Goal: Task Accomplishment & Management: Use online tool/utility

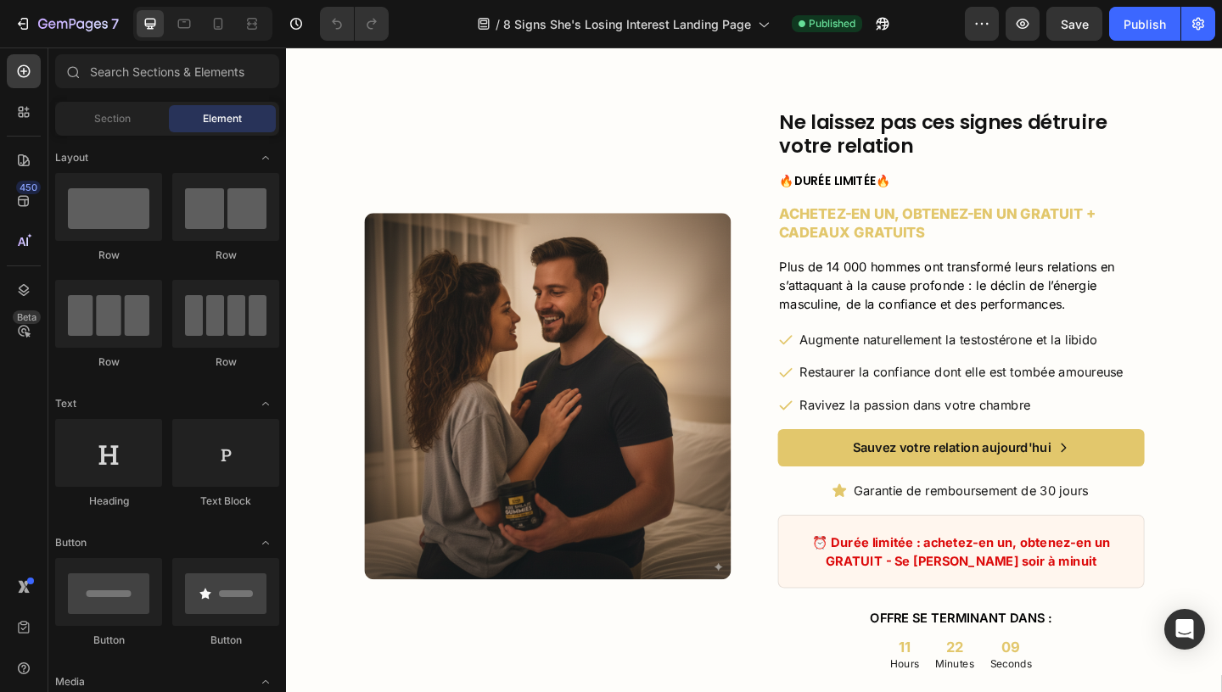
scroll to position [2242, 0]
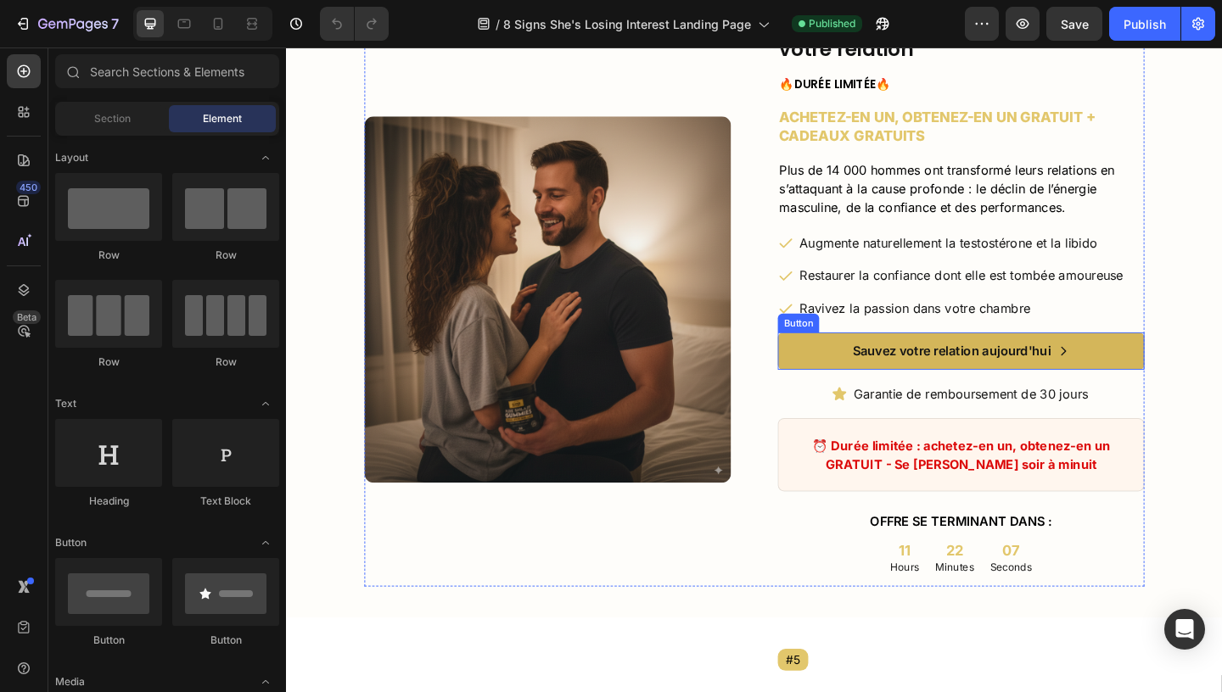
click at [832, 372] on button "Sauvez votre relation aujourd'hui" at bounding box center [1020, 377] width 399 height 41
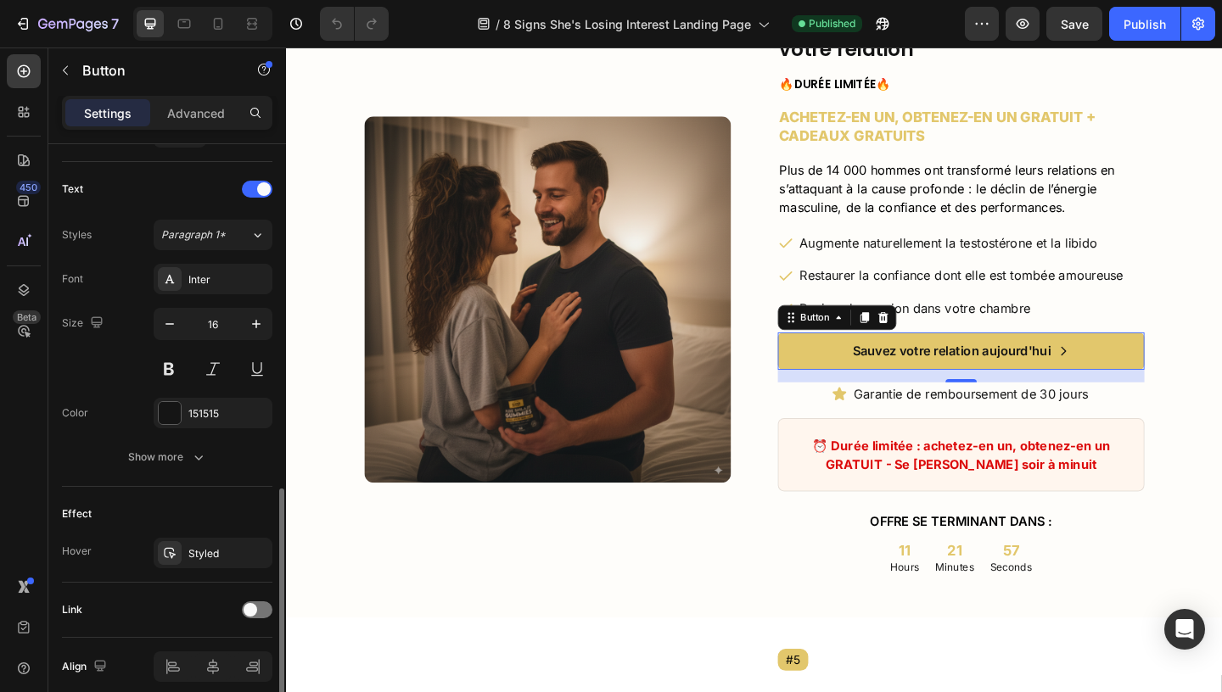
scroll to position [754, 0]
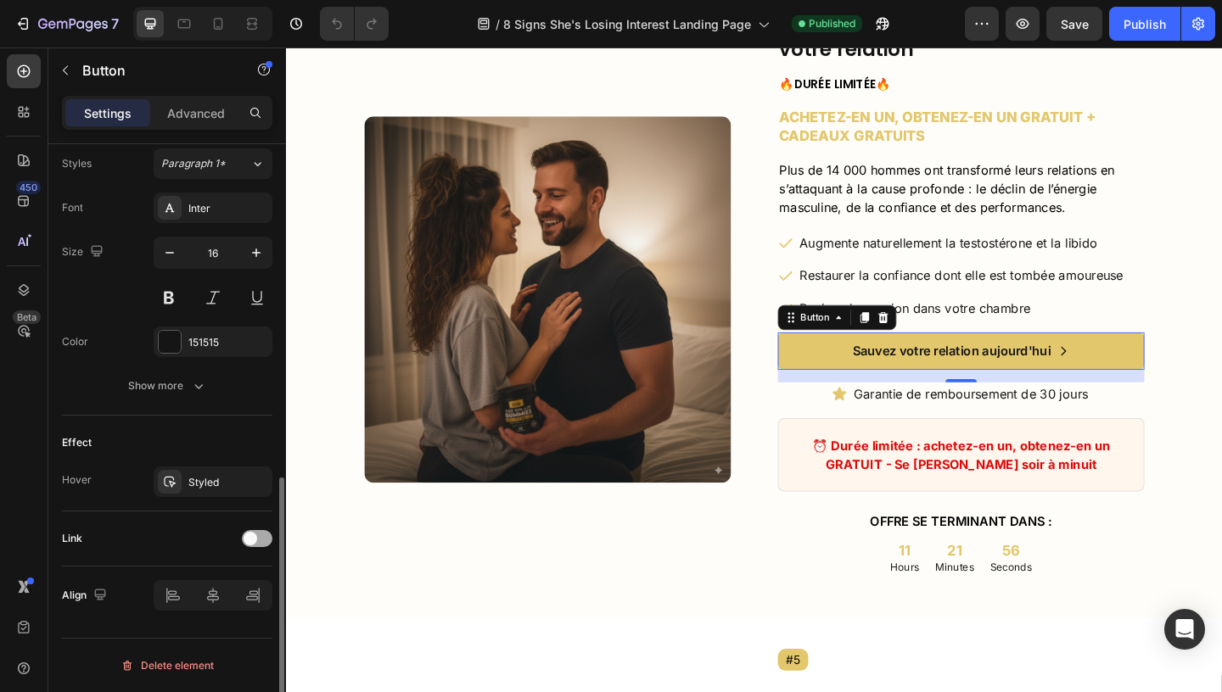
click at [262, 541] on div at bounding box center [257, 538] width 31 height 17
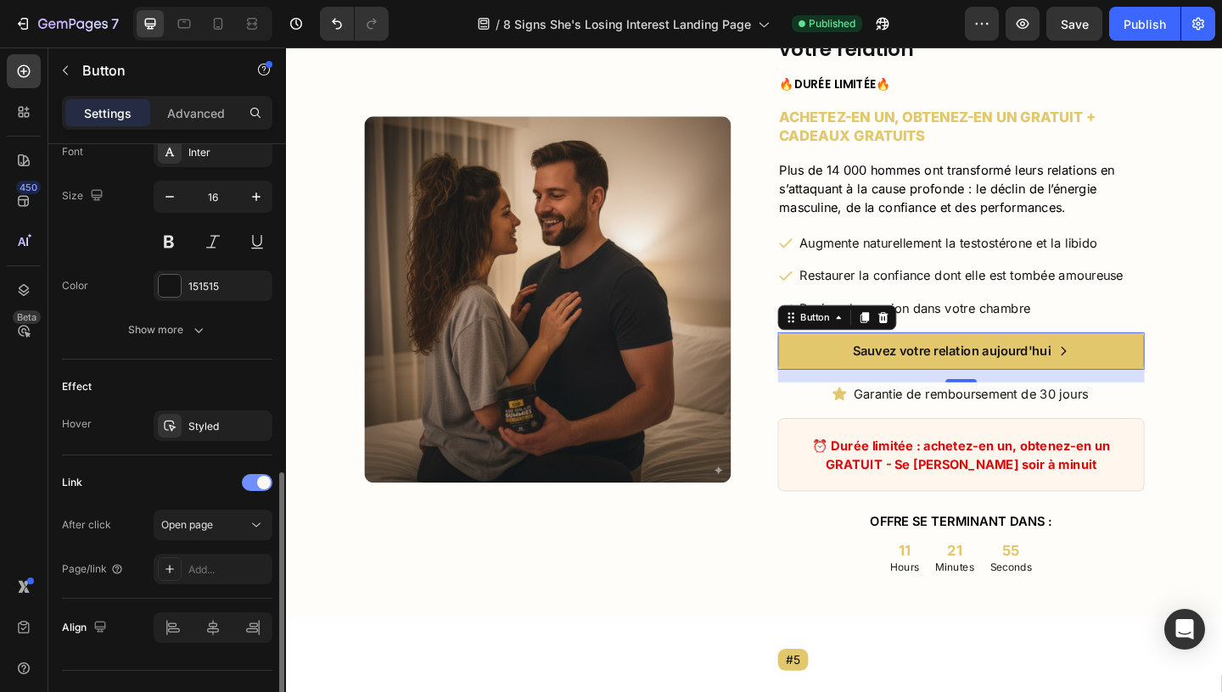
scroll to position [843, 0]
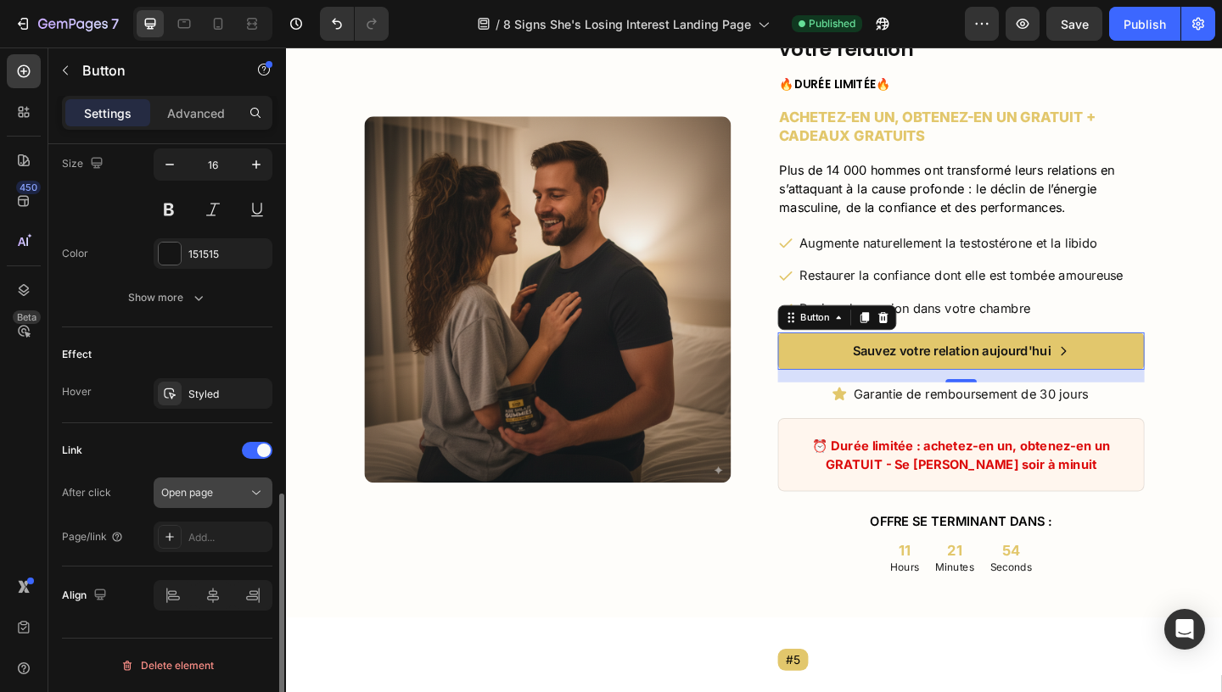
click at [238, 494] on div "Open page" at bounding box center [204, 492] width 87 height 15
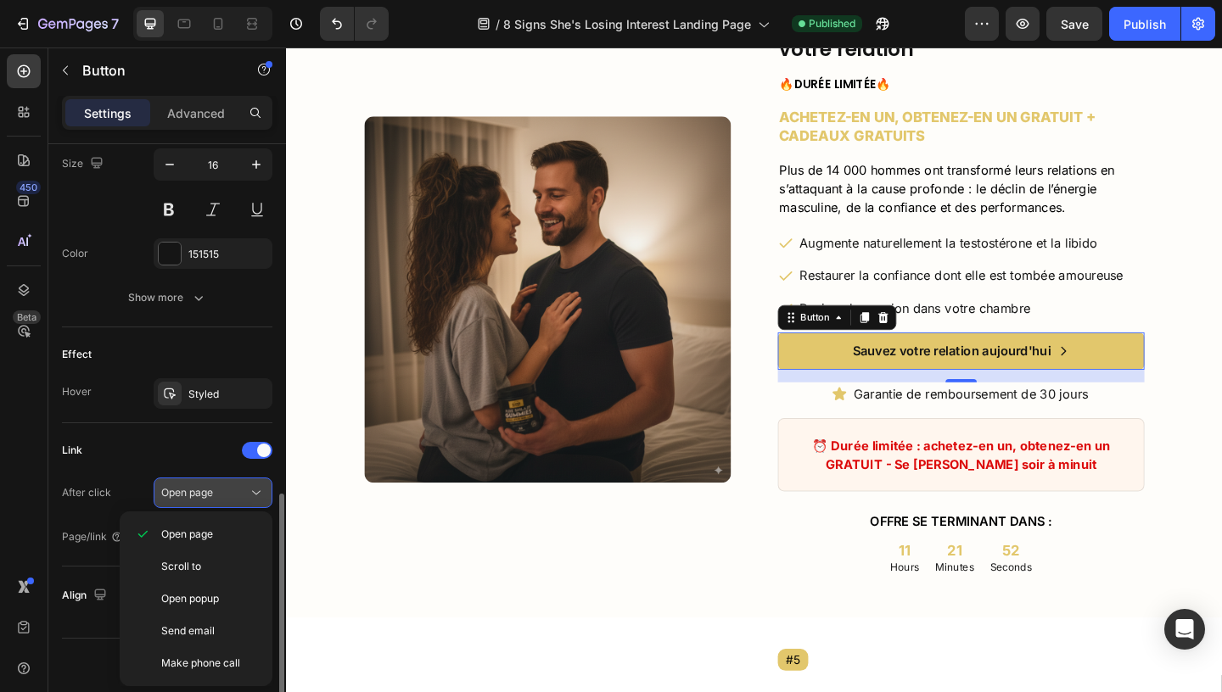
click at [238, 494] on div "Open page" at bounding box center [204, 492] width 87 height 15
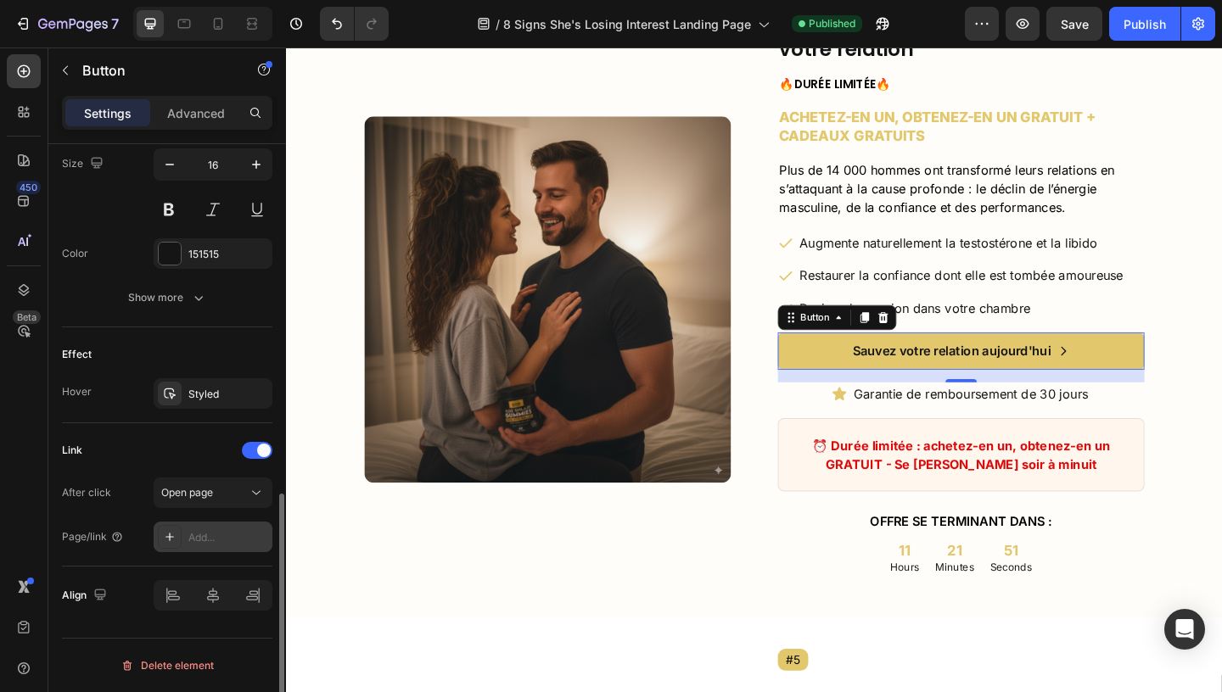
click at [204, 548] on div "Add..." at bounding box center [213, 537] width 119 height 31
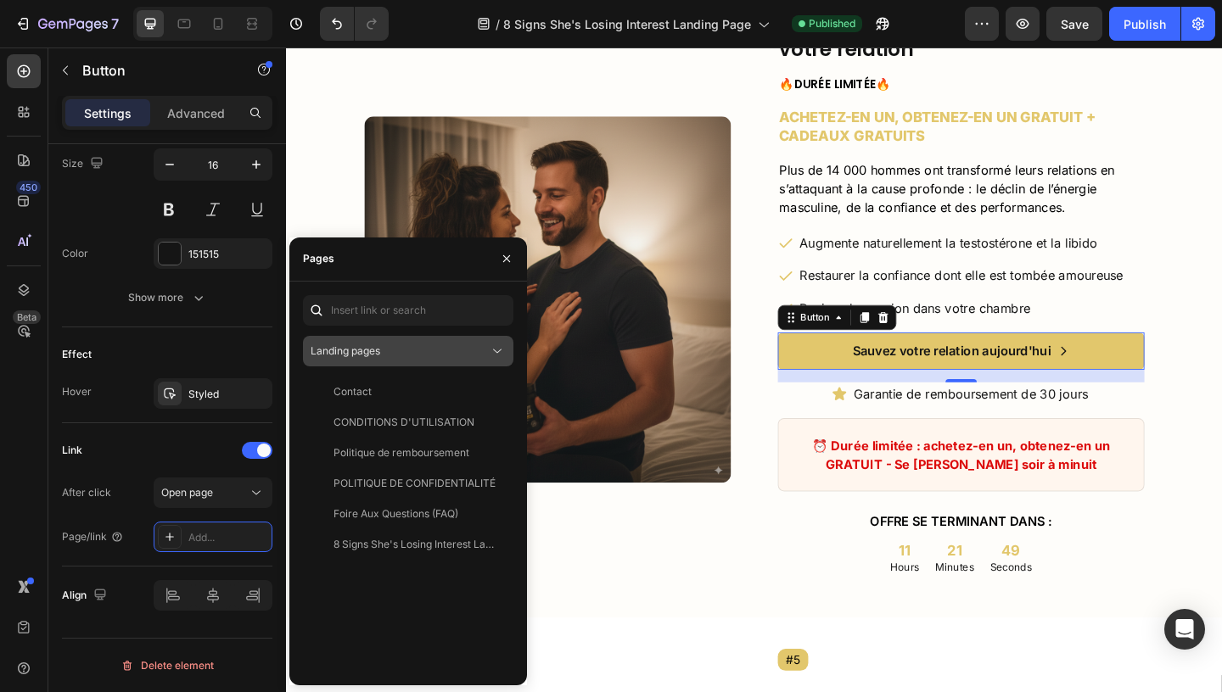
click at [417, 348] on div "Landing pages" at bounding box center [400, 351] width 178 height 15
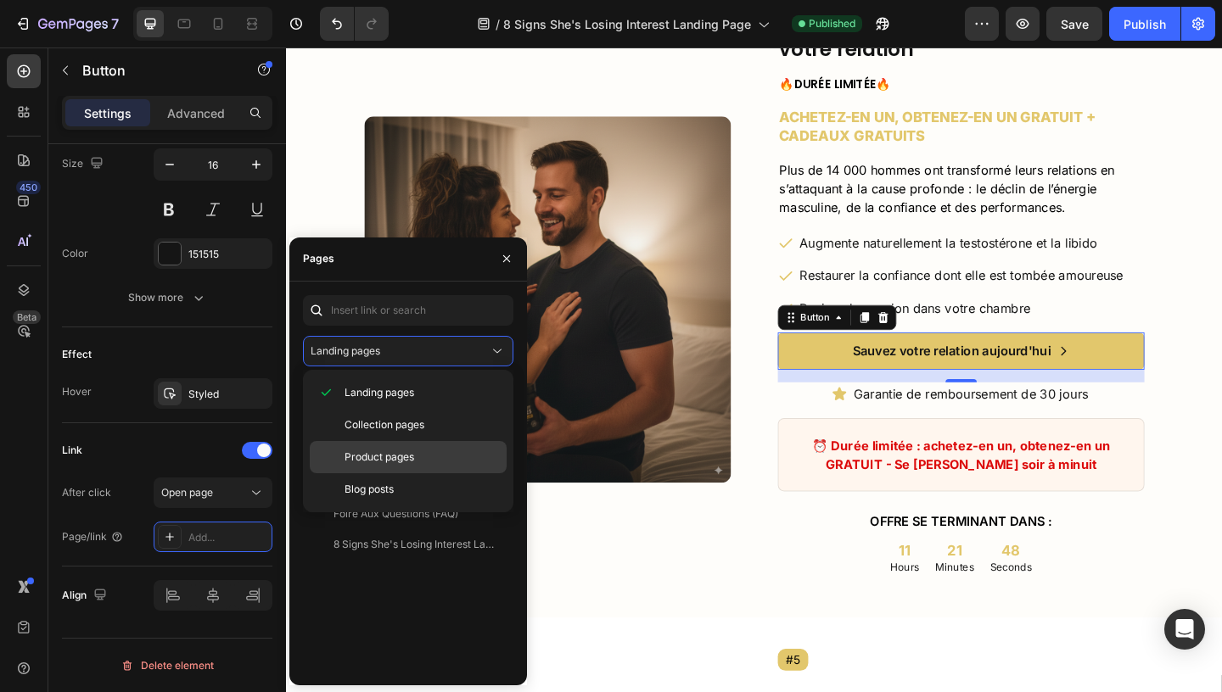
click at [368, 463] on span "Product pages" at bounding box center [380, 457] width 70 height 15
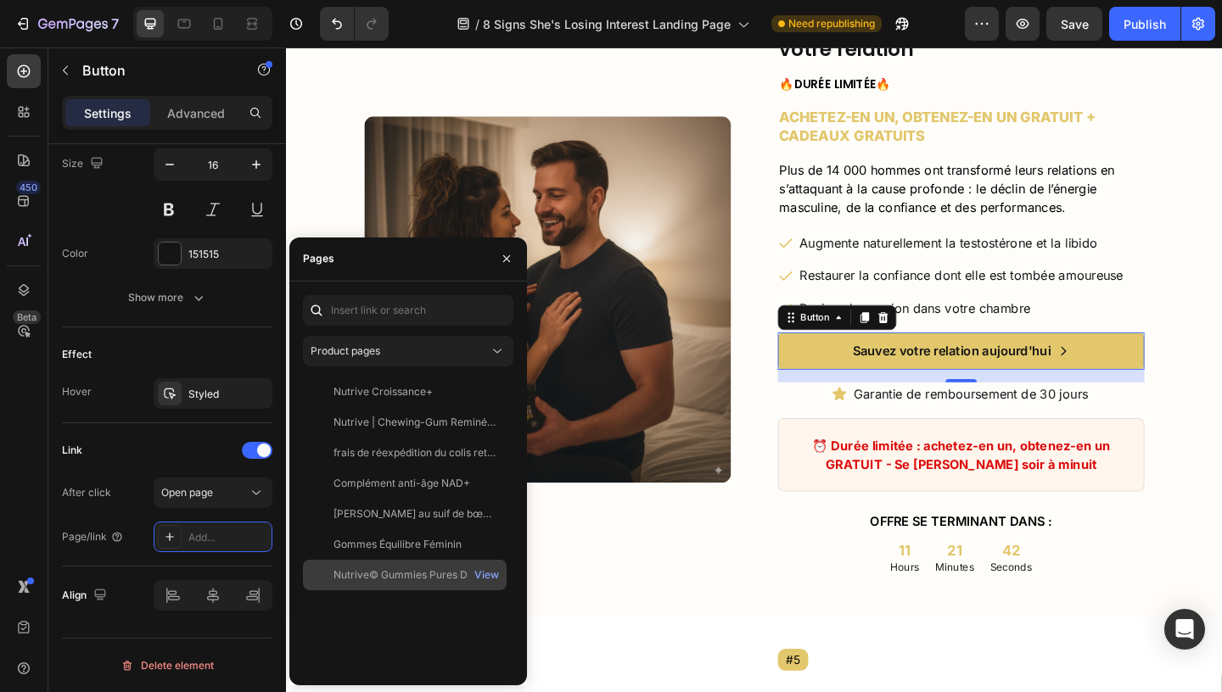
click at [408, 579] on div "Nutrive© Gummies Pures De Shilajit" at bounding box center [414, 575] width 163 height 15
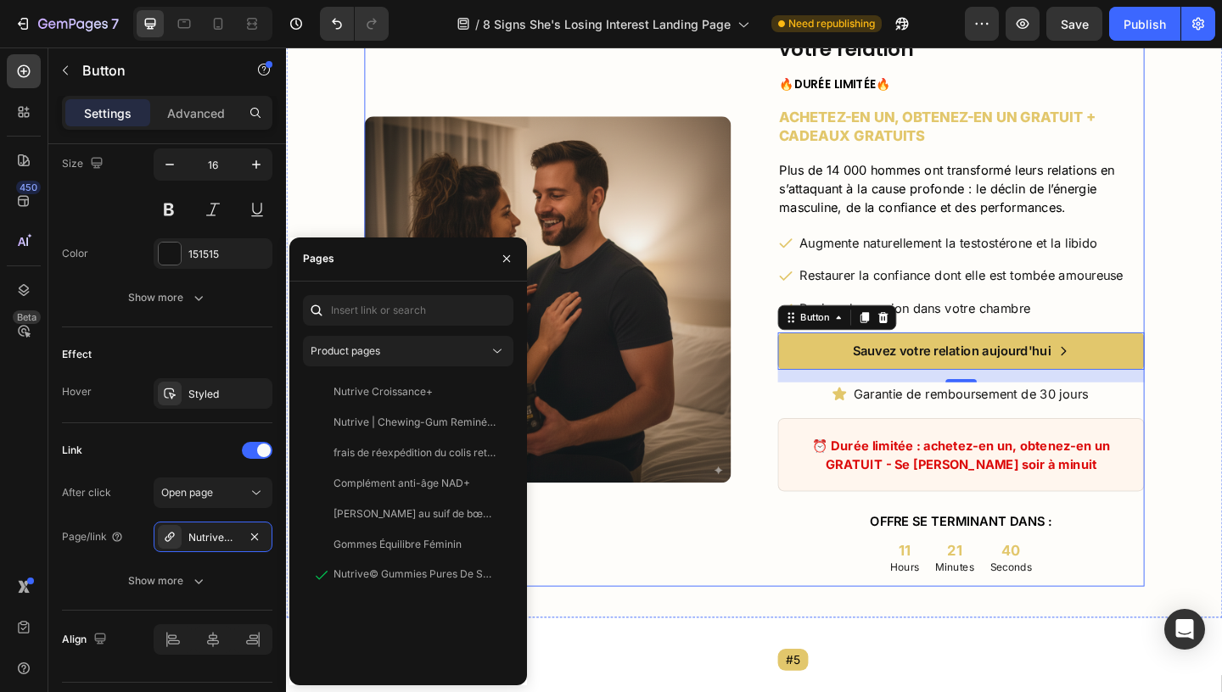
click at [723, 594] on div "Image" at bounding box center [570, 321] width 399 height 625
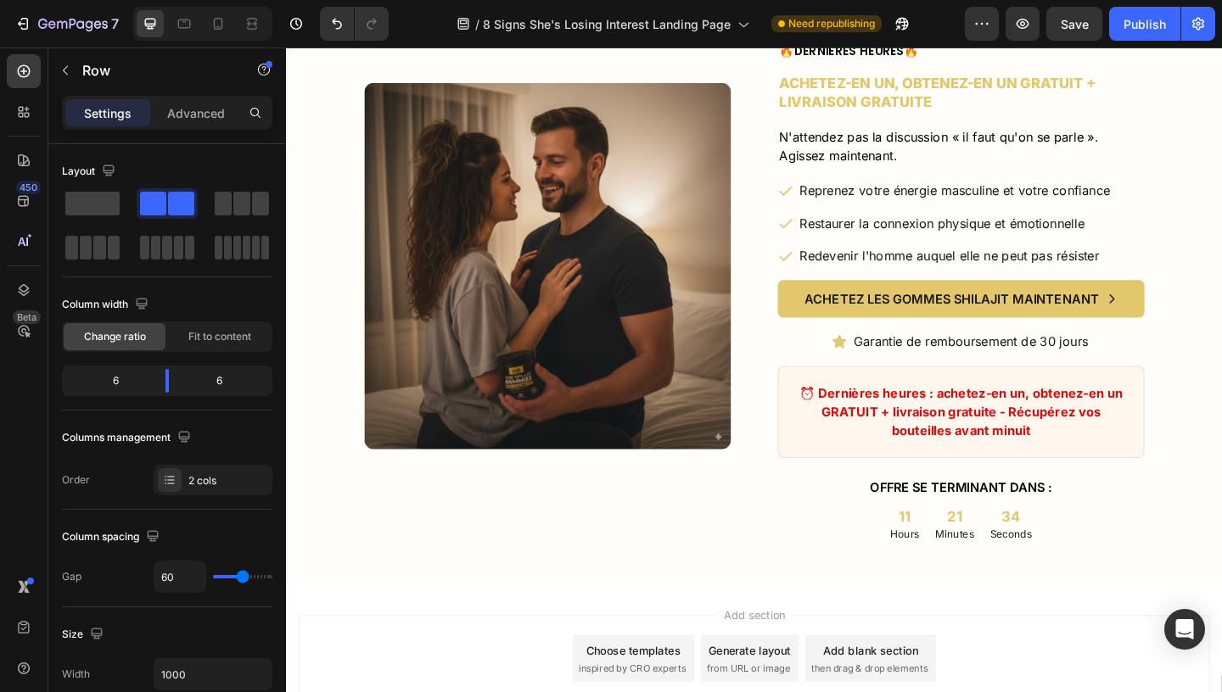
scroll to position [5010, 0]
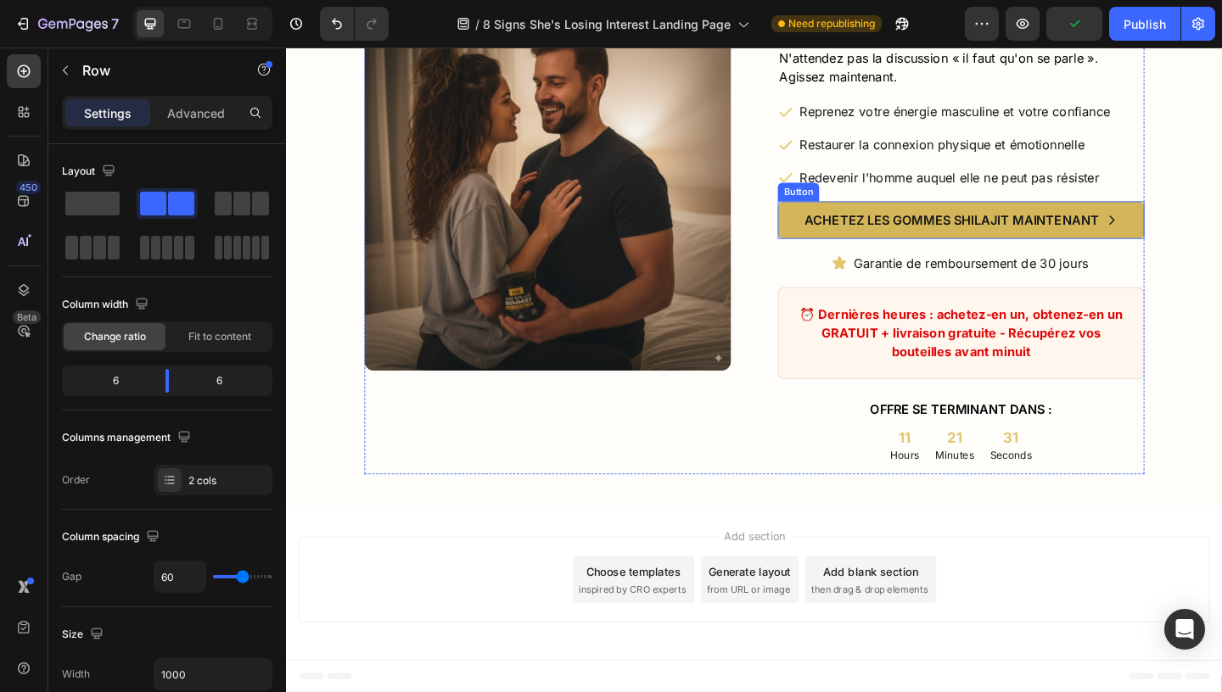
click at [831, 235] on button "ACHETEZ LES GOMMES SHILAJIT MAINTENANT" at bounding box center [1020, 235] width 399 height 41
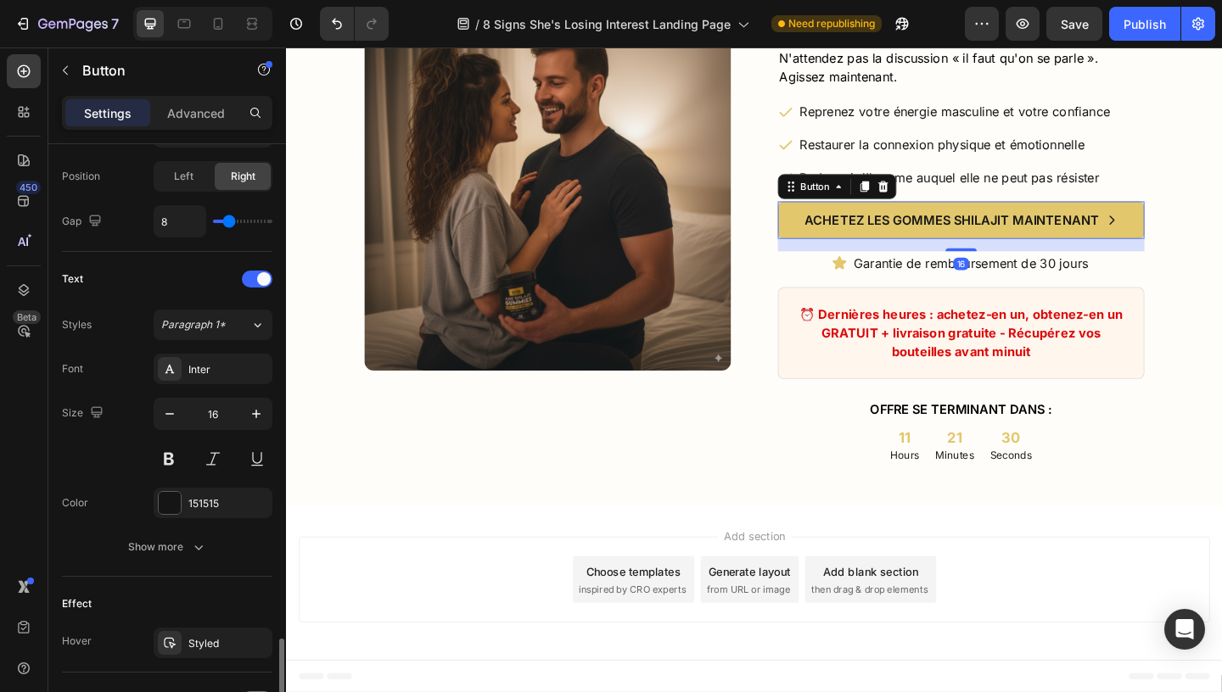
scroll to position [754, 0]
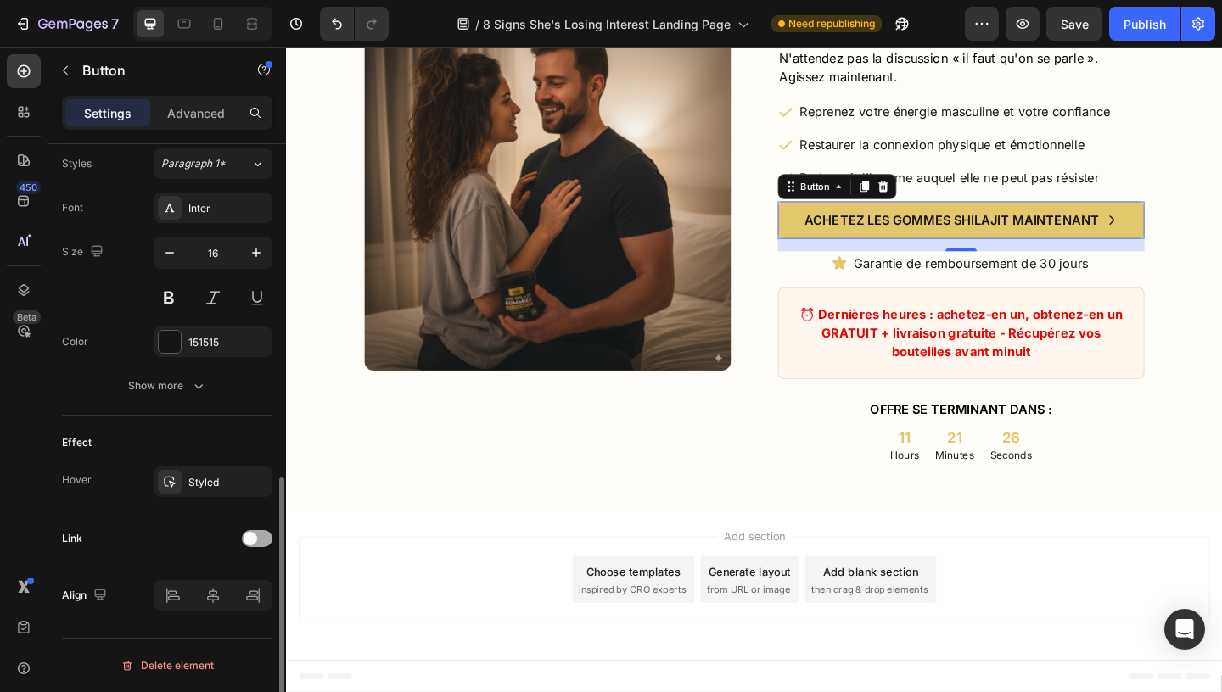
click at [270, 542] on div at bounding box center [257, 538] width 31 height 17
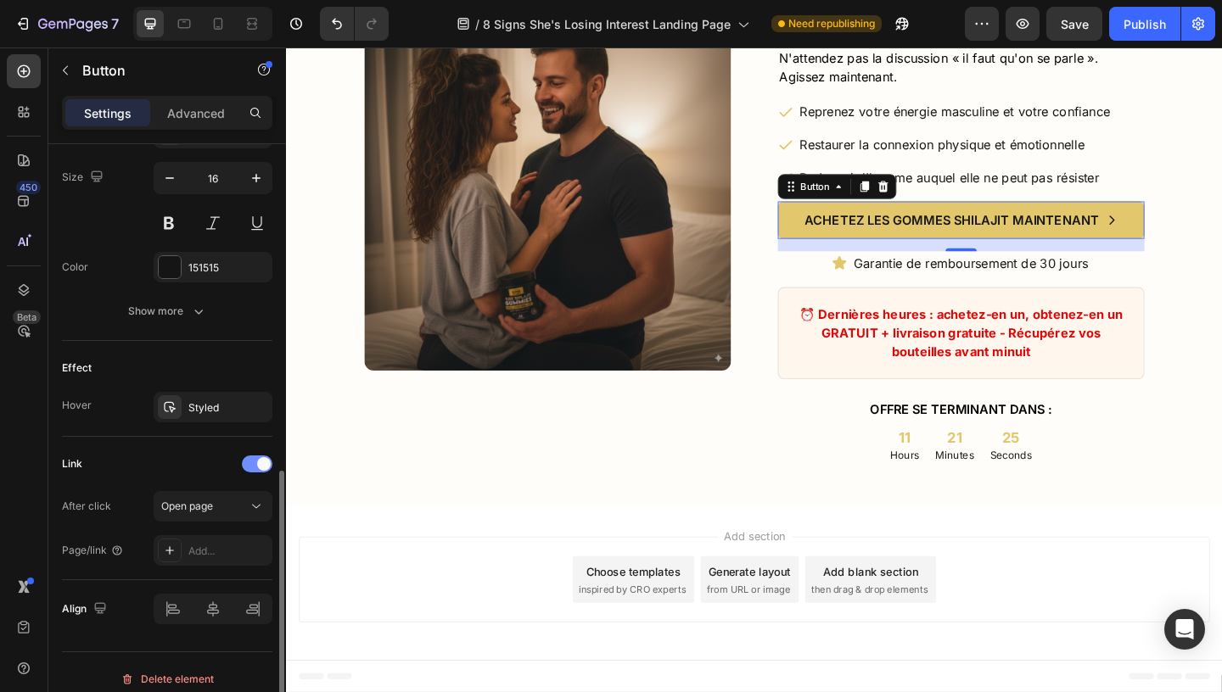
scroll to position [843, 0]
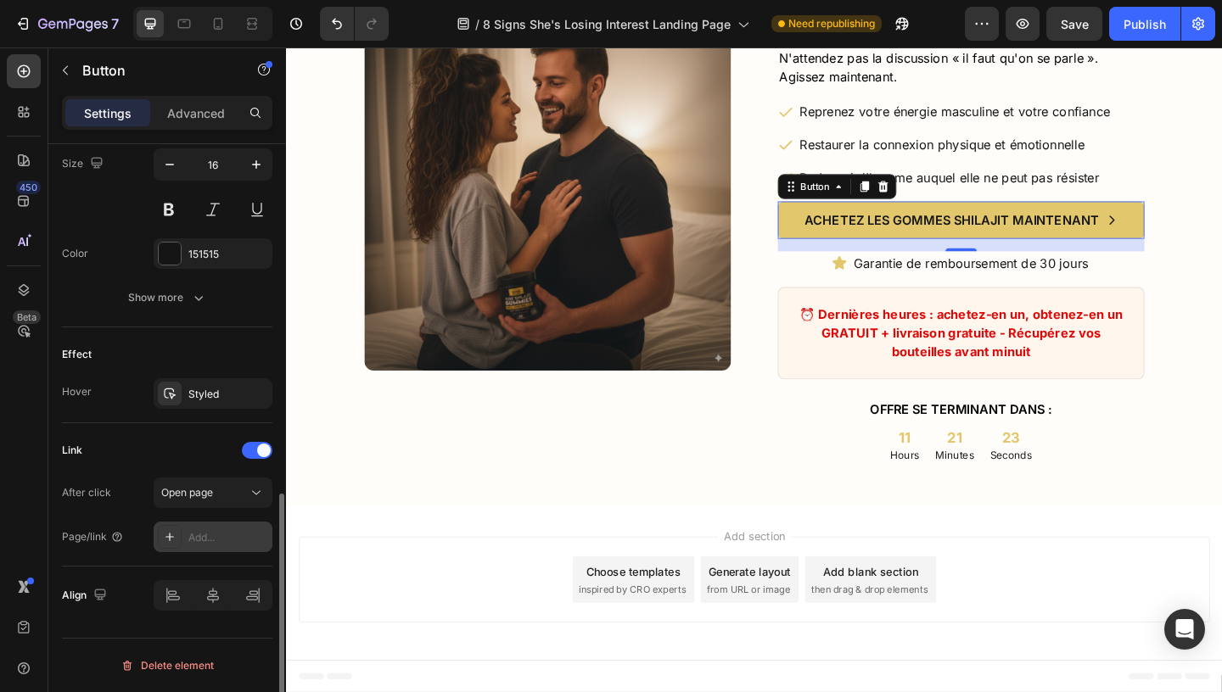
click at [165, 535] on icon at bounding box center [170, 537] width 14 height 14
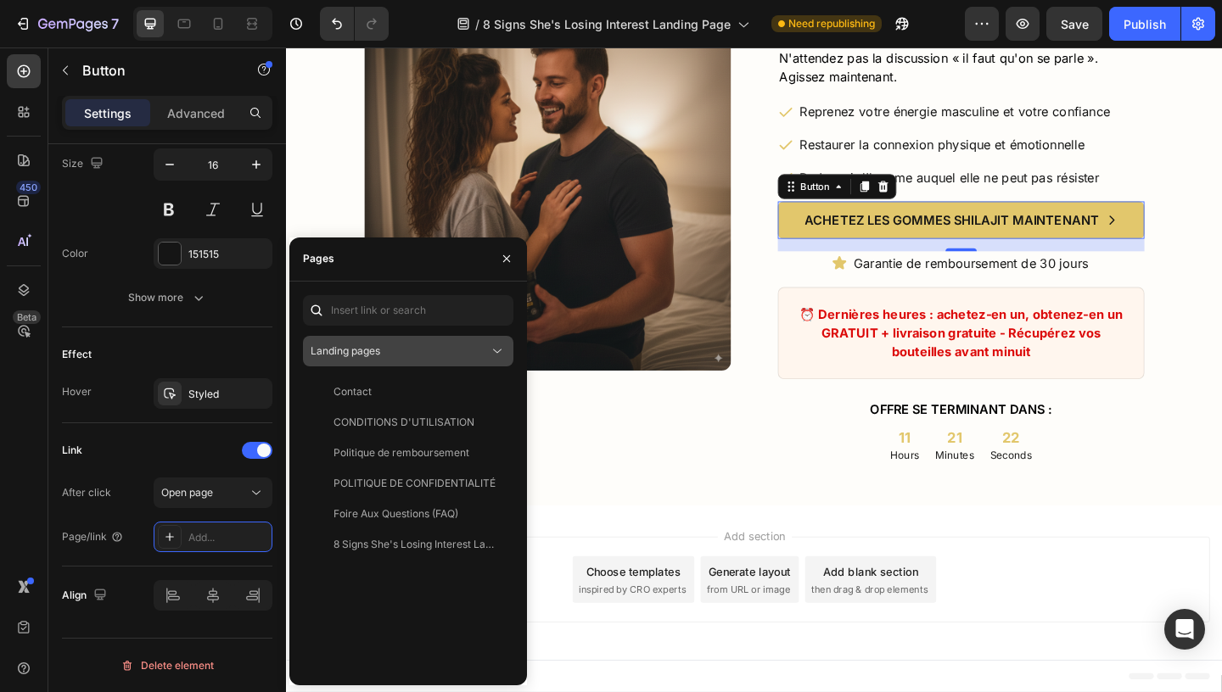
click at [374, 348] on span "Landing pages" at bounding box center [346, 351] width 70 height 13
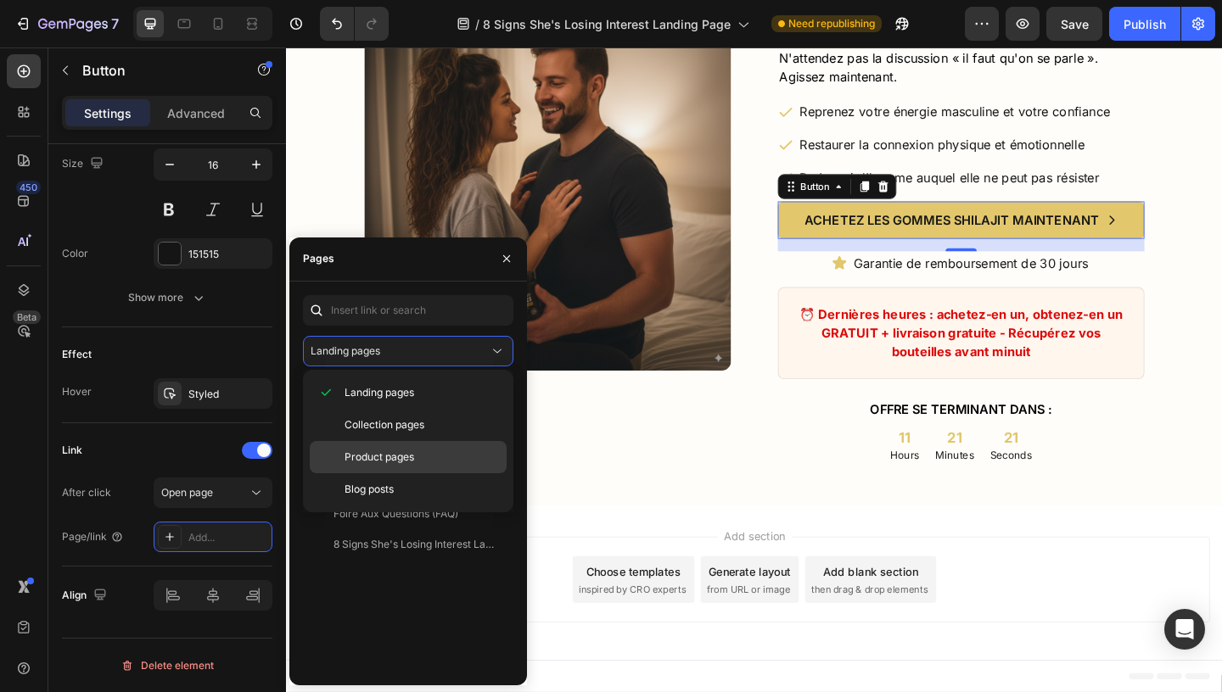
click at [371, 446] on div "Product pages" at bounding box center [408, 457] width 197 height 32
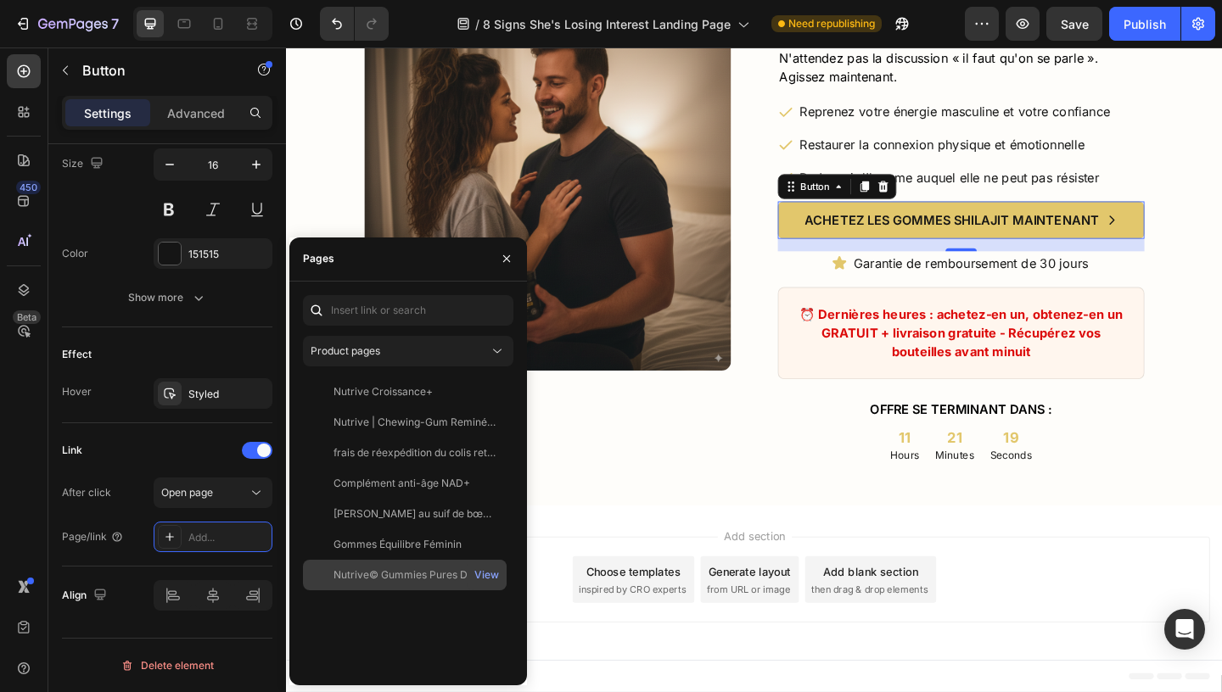
click at [397, 573] on div "Nutrive© Gummies Pures De Shilajit" at bounding box center [414, 575] width 163 height 15
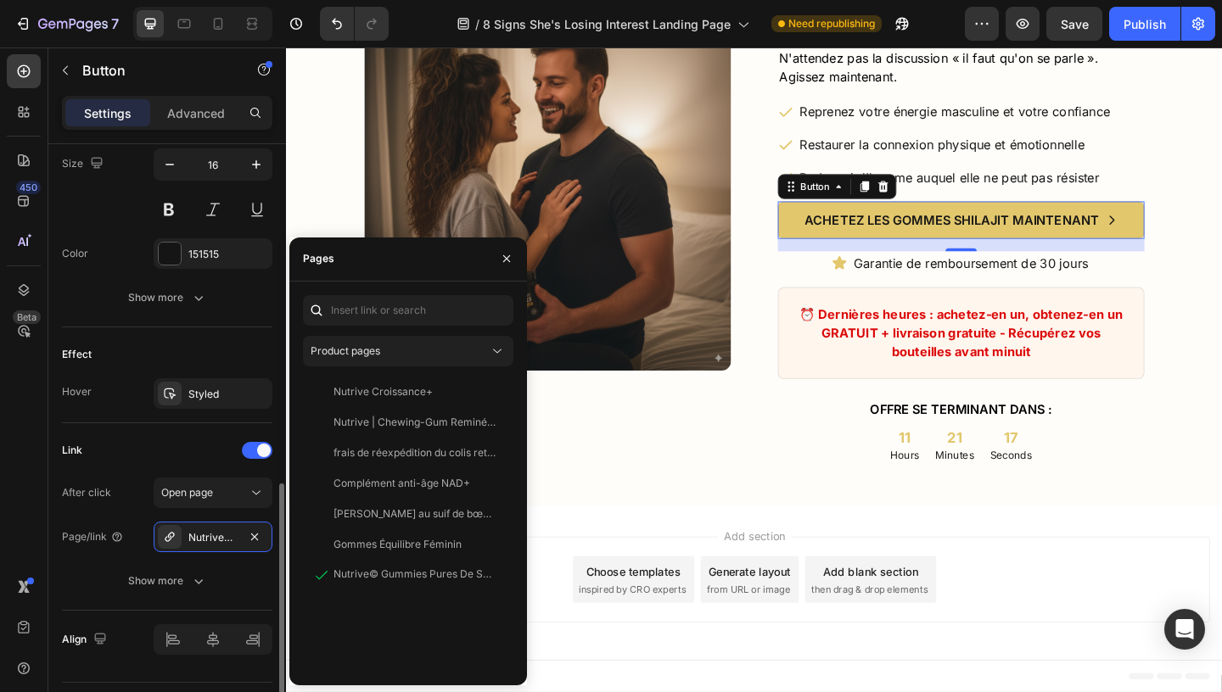
click at [196, 447] on div "Link" at bounding box center [167, 450] width 210 height 27
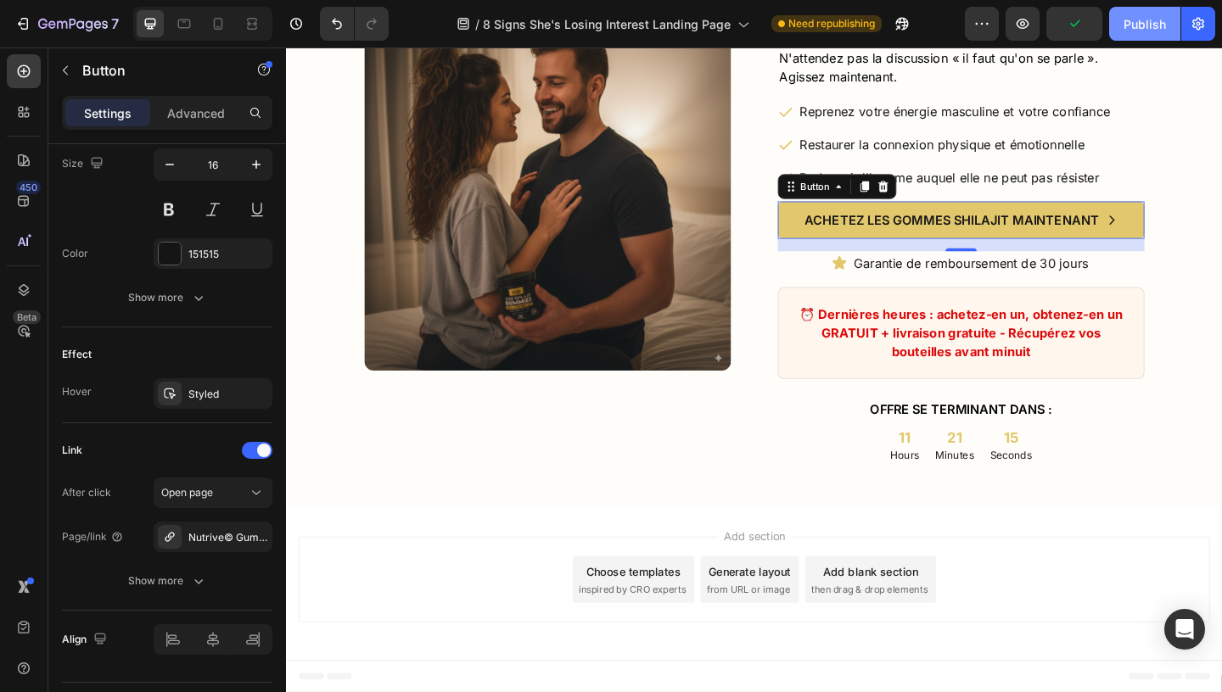
click at [1146, 32] on div "Publish" at bounding box center [1145, 24] width 42 height 18
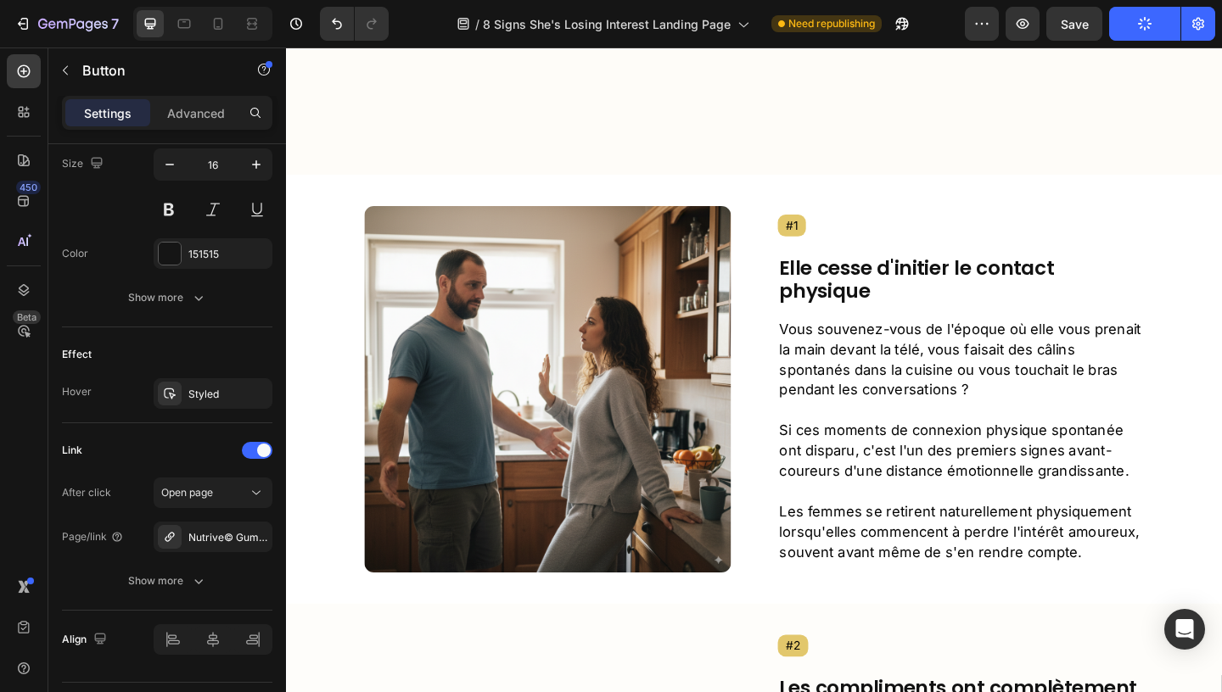
scroll to position [0, 0]
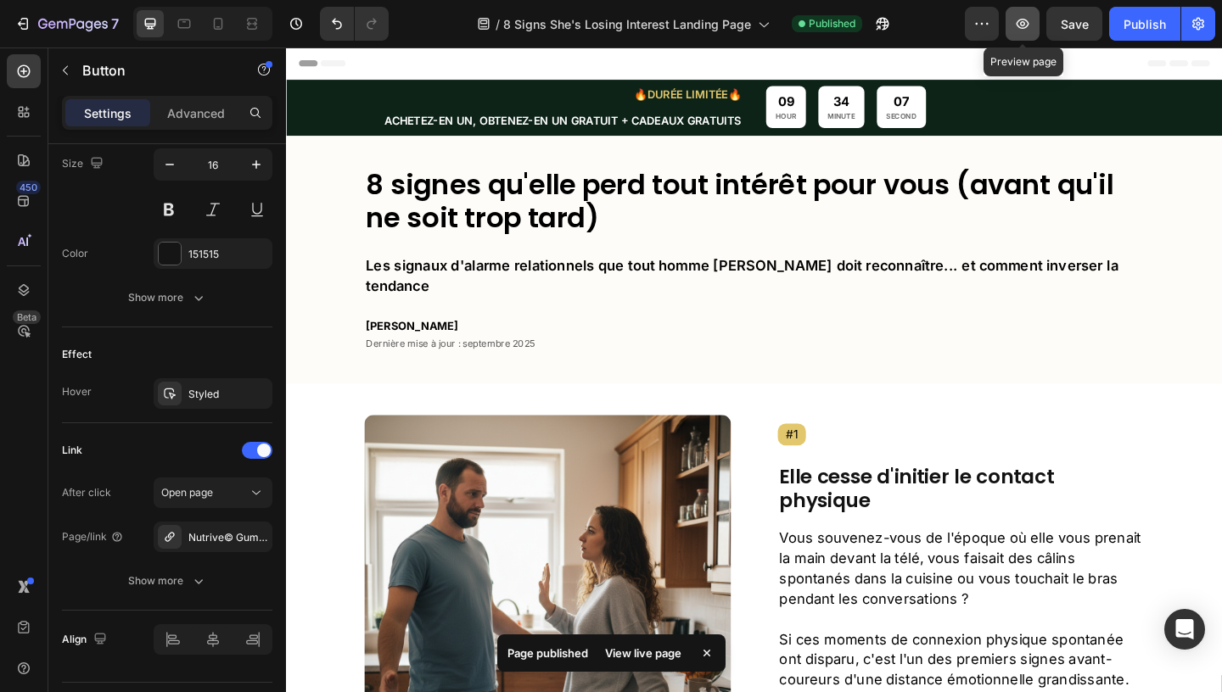
click at [1022, 27] on icon "button" at bounding box center [1023, 24] width 13 height 10
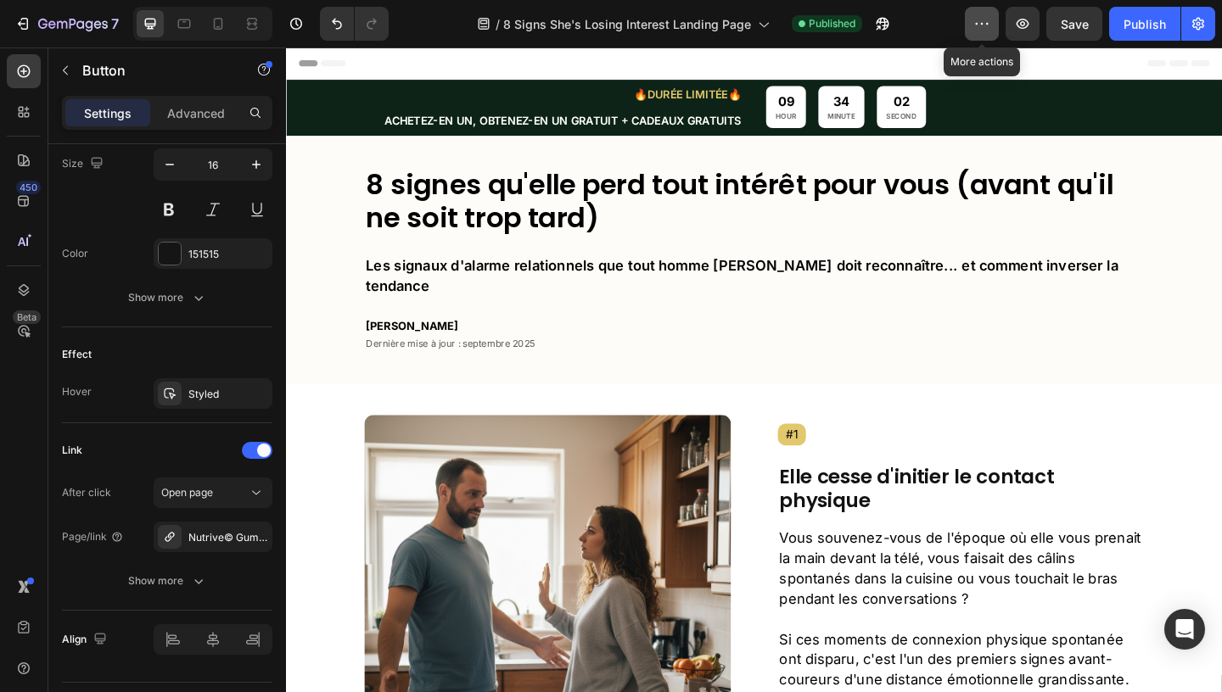
click at [981, 21] on icon "button" at bounding box center [981, 23] width 17 height 17
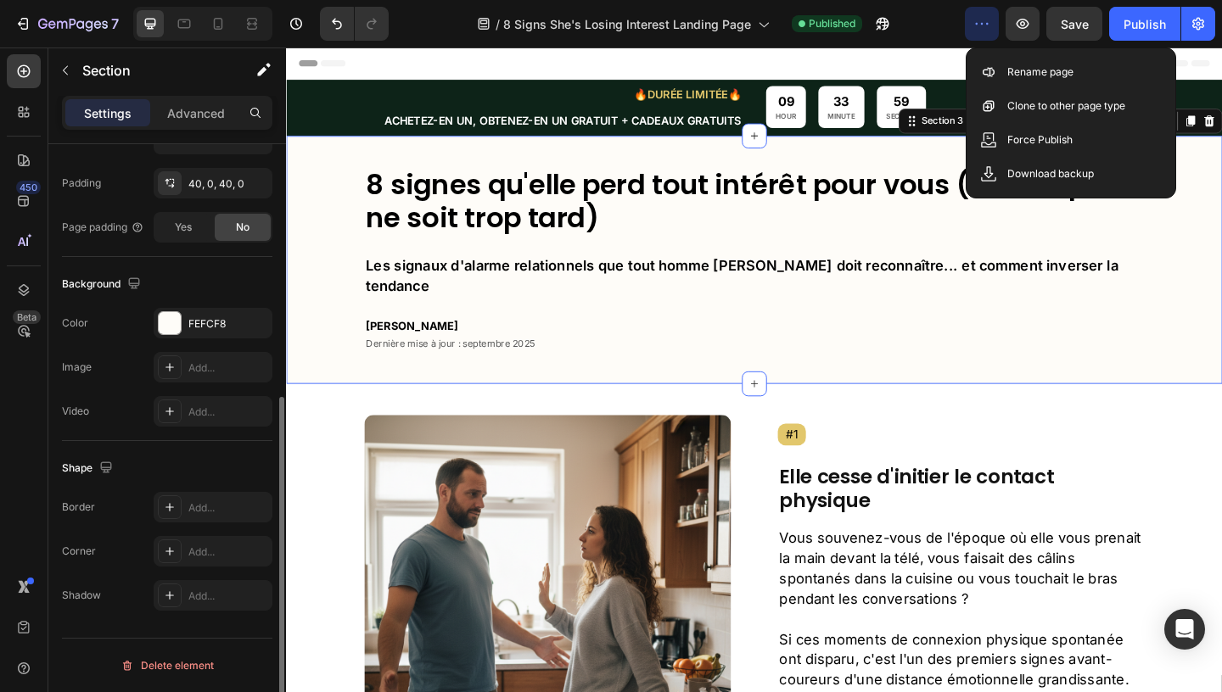
click at [1221, 269] on div "8 signes qu'elle perd tout intérêt pour vous (avant qu'il ne soit trop tard) He…" at bounding box center [795, 278] width 1018 height 202
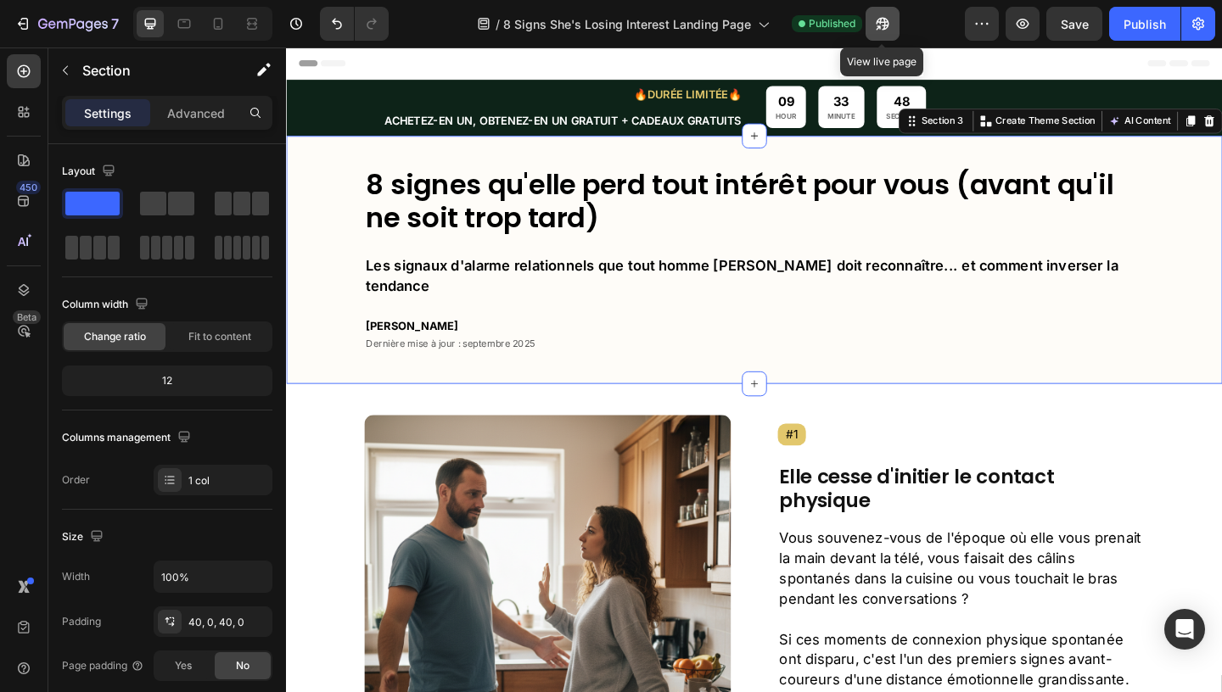
click at [885, 24] on icon "button" at bounding box center [882, 23] width 17 height 17
